Goal: Transaction & Acquisition: Purchase product/service

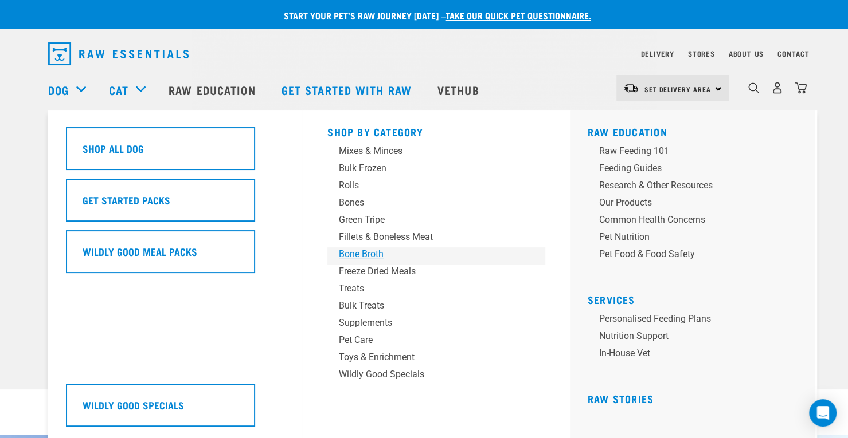
click at [374, 252] on div "Bone Broth" at bounding box center [428, 255] width 179 height 14
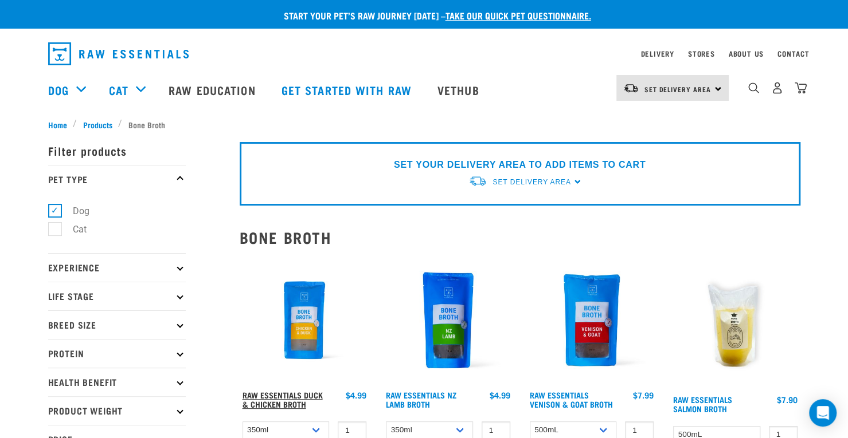
click at [284, 395] on link "Raw Essentials Duck & Chicken Broth" at bounding box center [282, 399] width 80 height 13
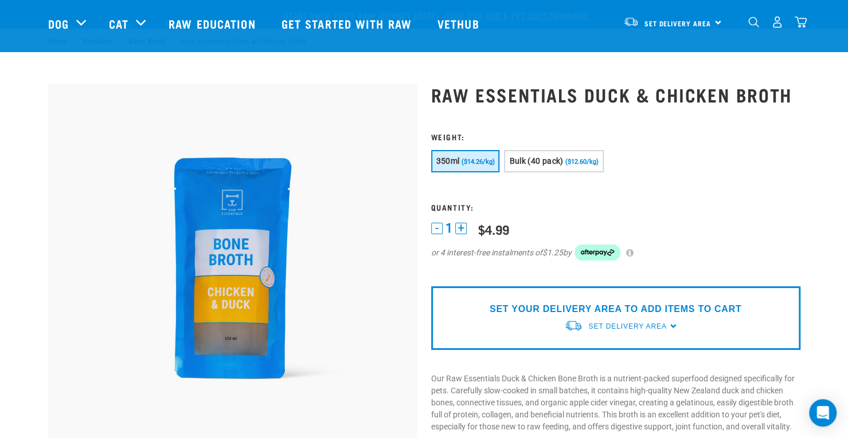
scroll to position [275, 0]
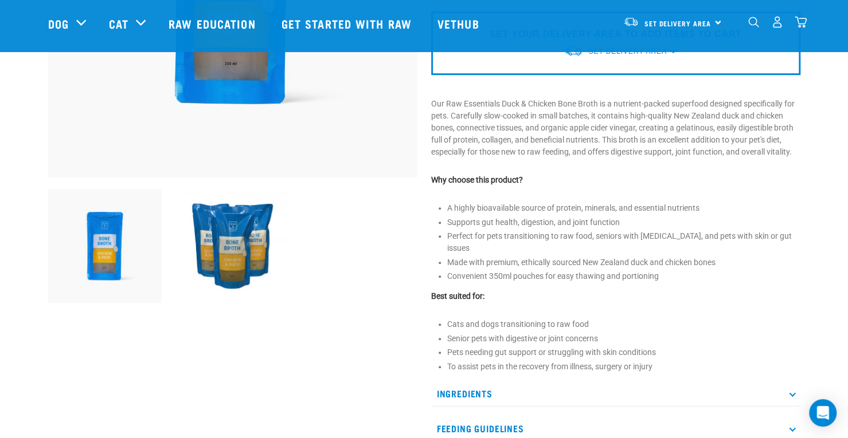
click at [480, 381] on p "Ingredients" at bounding box center [615, 394] width 369 height 26
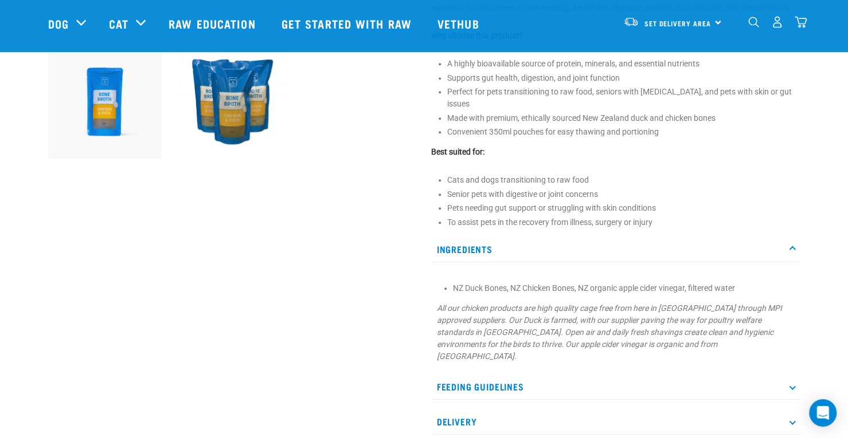
scroll to position [0, 0]
